Goal: Transaction & Acquisition: Purchase product/service

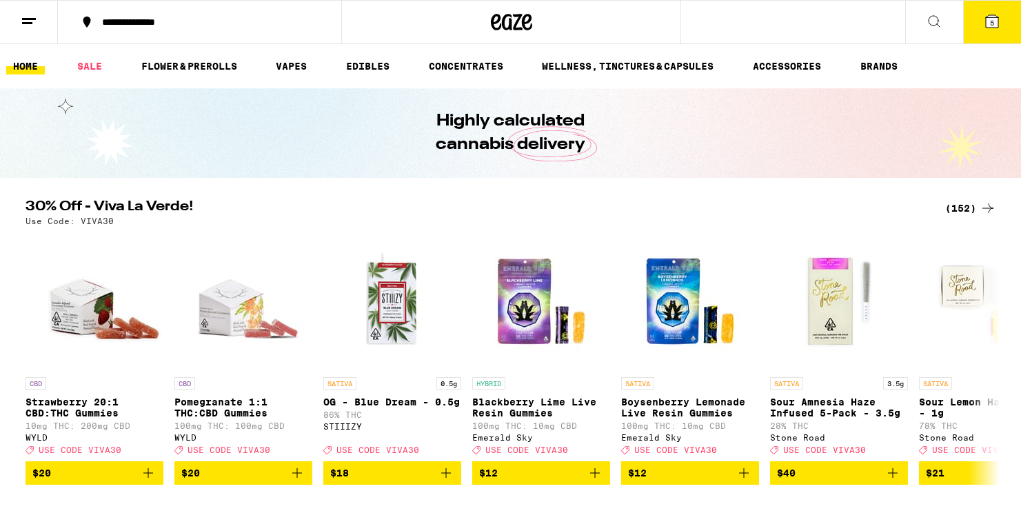
click at [958, 205] on div "(152)" at bounding box center [970, 208] width 51 height 17
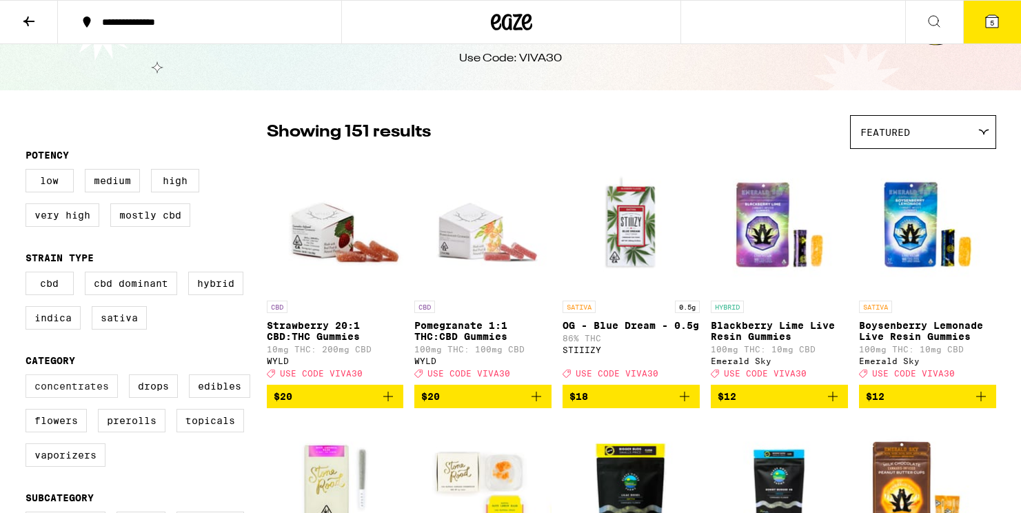
scroll to position [92, 0]
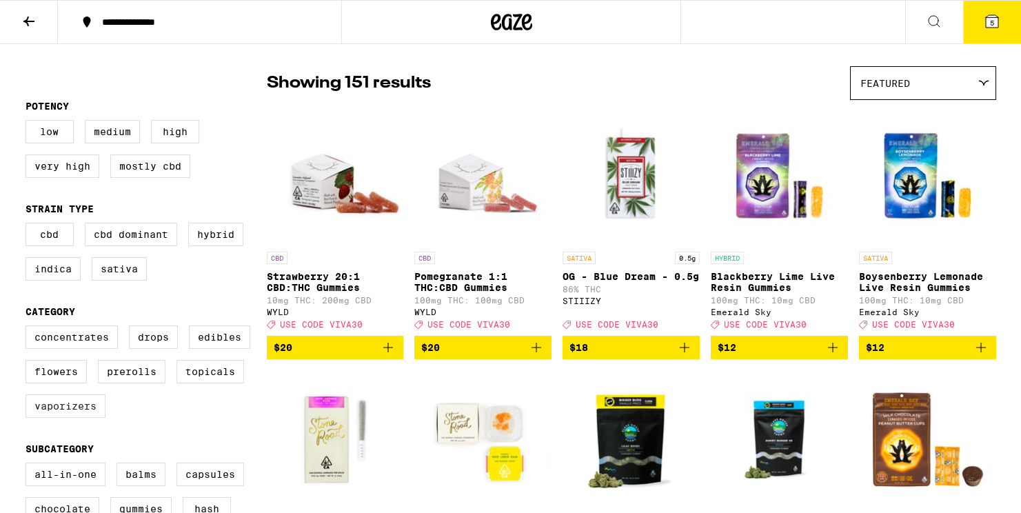
click at [65, 418] on label "Vaporizers" at bounding box center [65, 405] width 80 height 23
click at [29, 328] on input "Vaporizers" at bounding box center [28, 327] width 1 height 1
checkbox input "true"
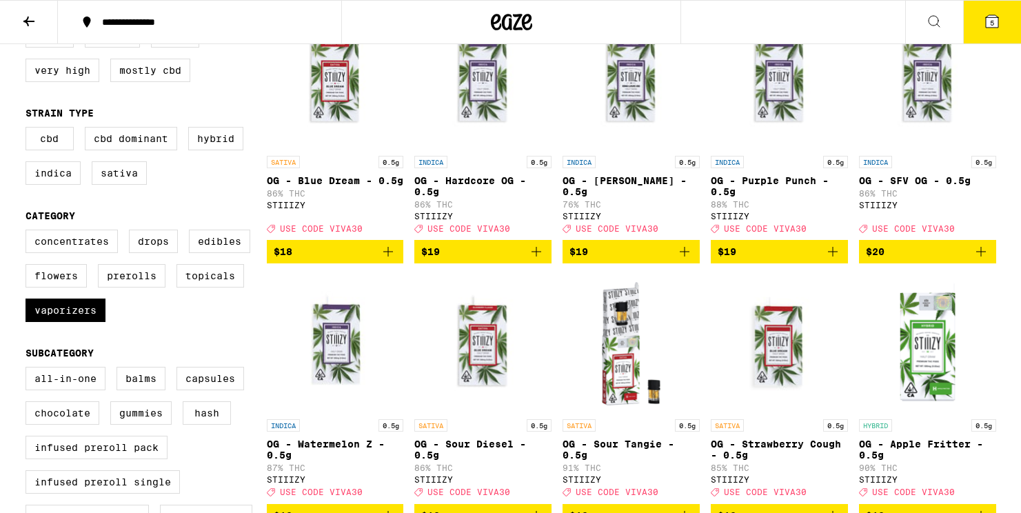
scroll to position [162, 0]
